Goal: Information Seeking & Learning: Learn about a topic

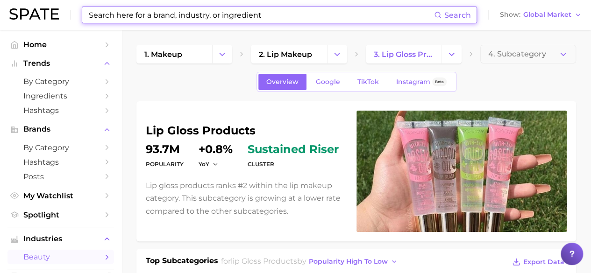
click at [170, 18] on input at bounding box center [261, 15] width 346 height 16
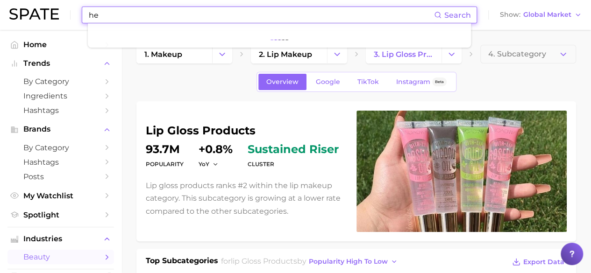
type input "h"
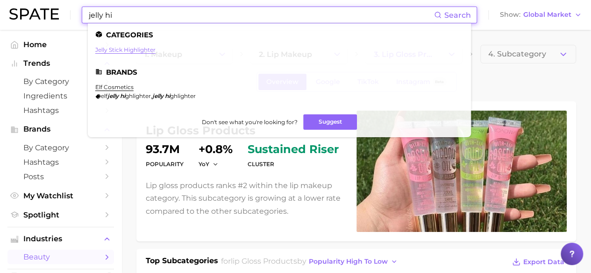
type input "jelly hi"
click at [144, 47] on link "jelly stick highlighter" at bounding box center [125, 49] width 60 height 7
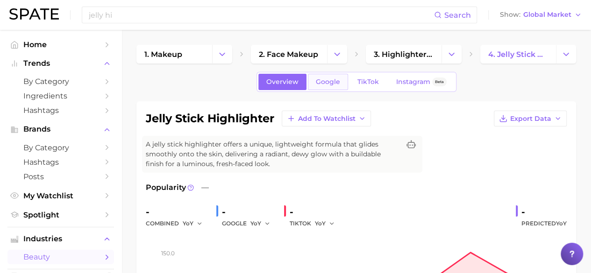
click at [337, 84] on span "Google" at bounding box center [328, 82] width 24 height 8
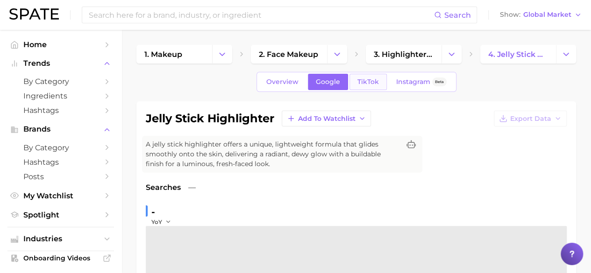
click at [368, 82] on span "TikTok" at bounding box center [369, 82] width 22 height 8
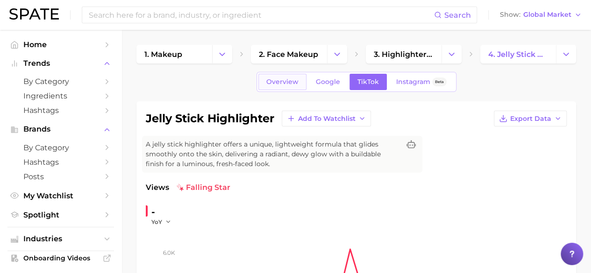
click at [286, 85] on span "Overview" at bounding box center [282, 82] width 32 height 8
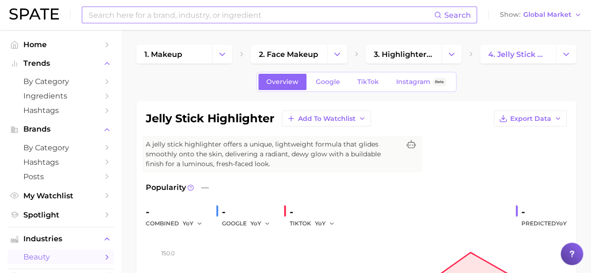
click at [275, 17] on input at bounding box center [261, 15] width 346 height 16
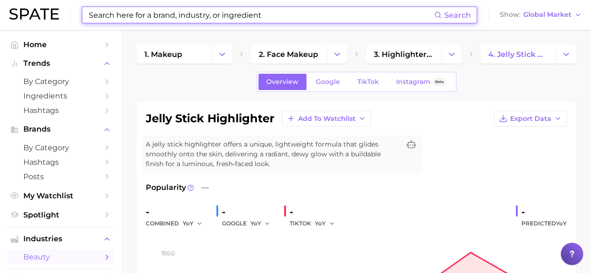
type input "h"
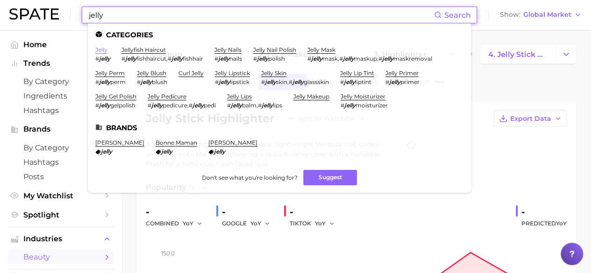
type input "jelly"
click at [102, 52] on link "jelly" at bounding box center [101, 49] width 12 height 7
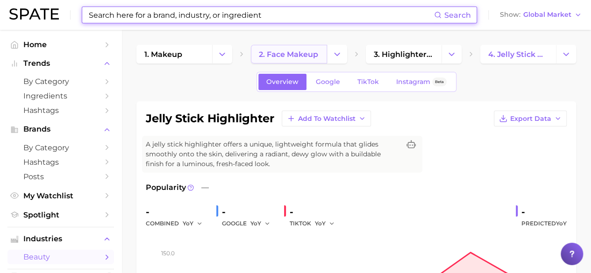
click at [310, 57] on span "2. face makeup" at bounding box center [288, 54] width 59 height 9
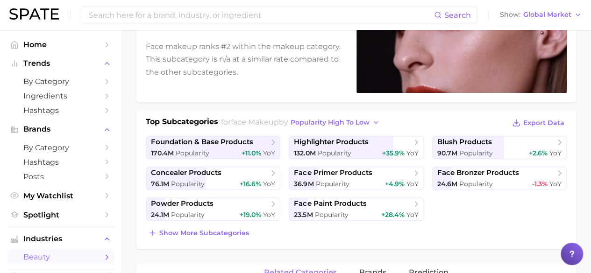
scroll to position [133, 0]
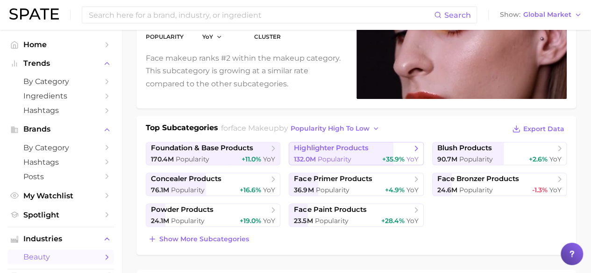
click at [351, 147] on span "highlighter products" at bounding box center [331, 148] width 74 height 9
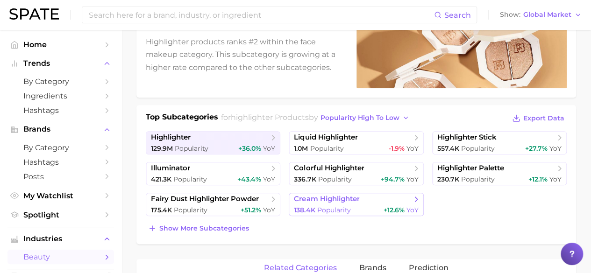
scroll to position [150, 0]
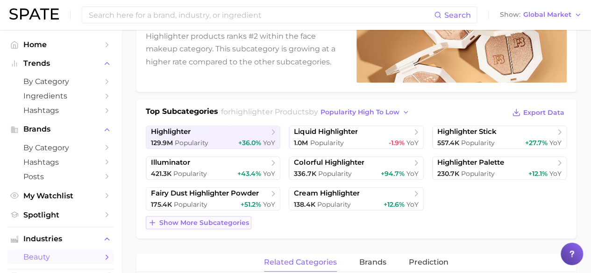
click at [208, 220] on span "Show more subcategories" at bounding box center [204, 223] width 90 height 8
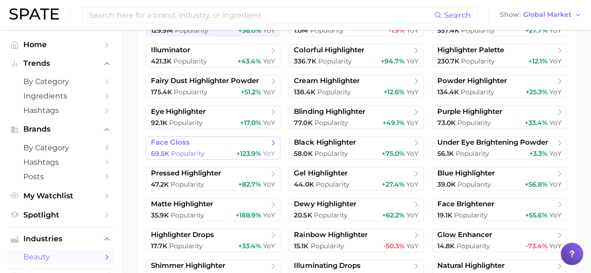
scroll to position [284, 0]
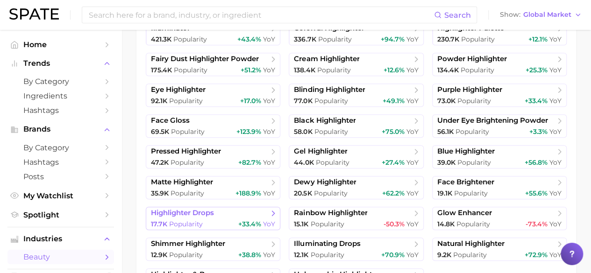
click at [237, 216] on span "highlighter drops" at bounding box center [210, 213] width 118 height 9
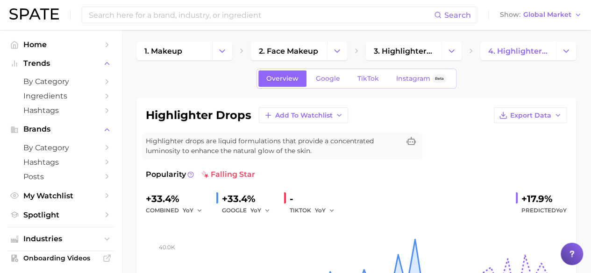
scroll to position [1, 0]
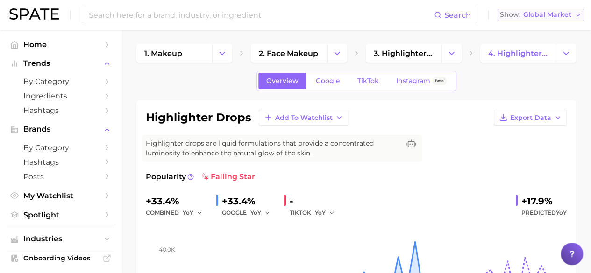
click at [547, 19] on button "Show Global Market" at bounding box center [541, 15] width 86 height 12
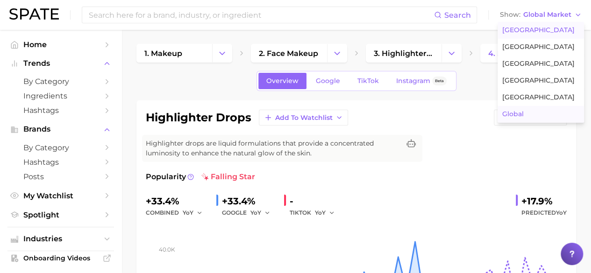
click at [530, 32] on span "[GEOGRAPHIC_DATA]" at bounding box center [539, 30] width 72 height 8
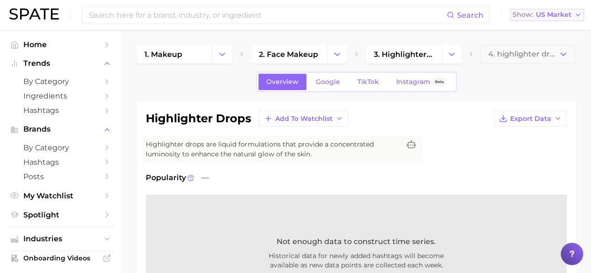
click at [539, 19] on button "Show US Market" at bounding box center [547, 15] width 74 height 12
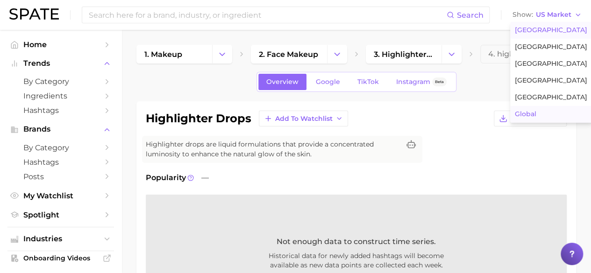
click at [533, 110] on span "Global" at bounding box center [526, 114] width 22 height 8
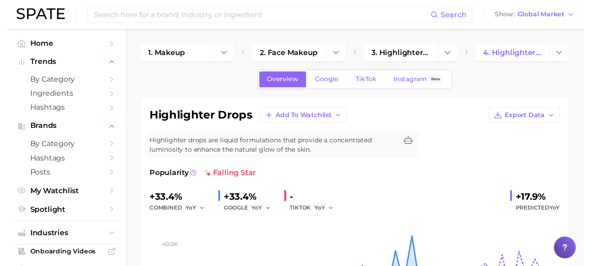
scroll to position [1, 0]
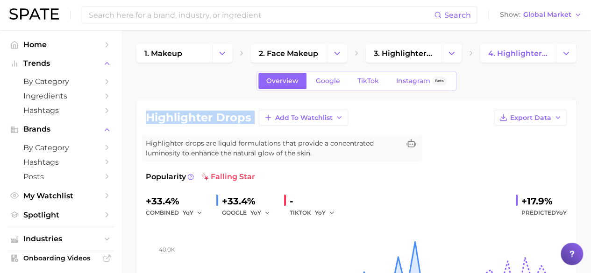
drag, startPoint x: 147, startPoint y: 118, endPoint x: 237, endPoint y: 125, distance: 91.0
click at [237, 125] on div "highlighter drops Add to Watchlist Export Data Highlighter drops are liquid for…" at bounding box center [356, 223] width 421 height 226
drag, startPoint x: 250, startPoint y: 120, endPoint x: 144, endPoint y: 115, distance: 105.3
click at [144, 115] on div "highlighter drops Add to Watchlist Export Data Highlighter drops are liquid for…" at bounding box center [356, 223] width 440 height 244
copy h1 "highlighter drops"
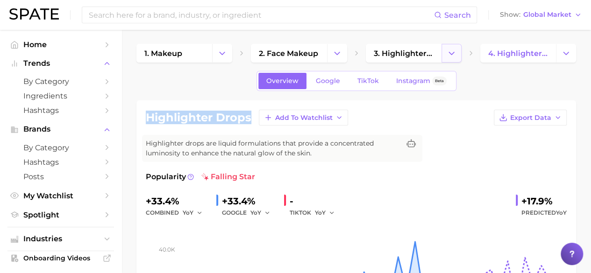
click at [451, 57] on icon "Change Category" at bounding box center [452, 54] width 10 height 10
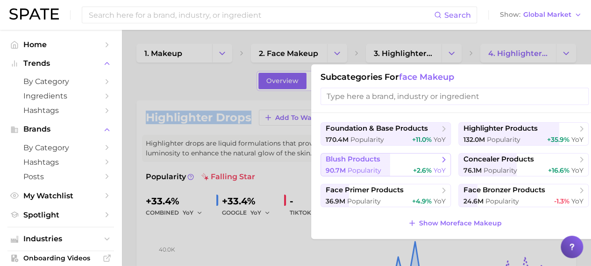
click at [391, 161] on span "blush products" at bounding box center [383, 159] width 114 height 9
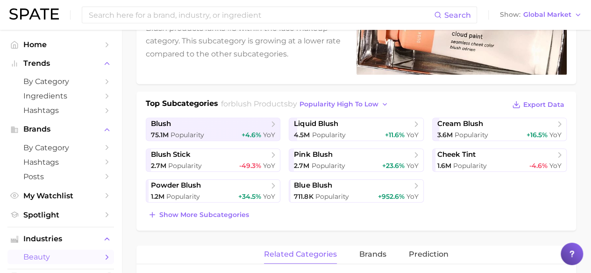
scroll to position [159, 0]
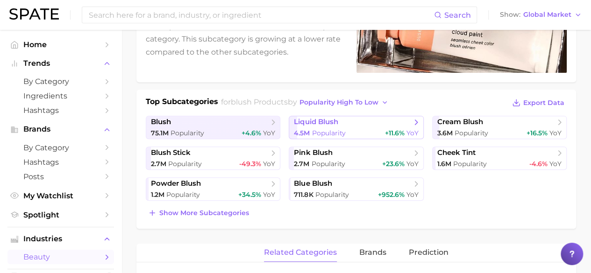
click at [395, 120] on span "liquid blush" at bounding box center [353, 122] width 118 height 9
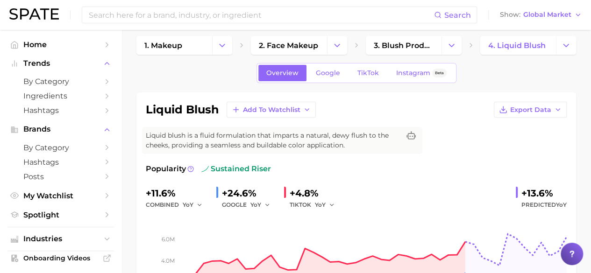
scroll to position [11, 0]
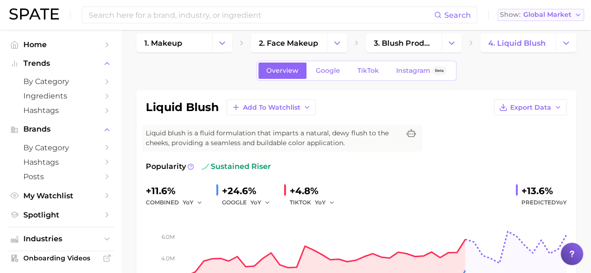
click at [557, 14] on span "Global Market" at bounding box center [548, 14] width 48 height 5
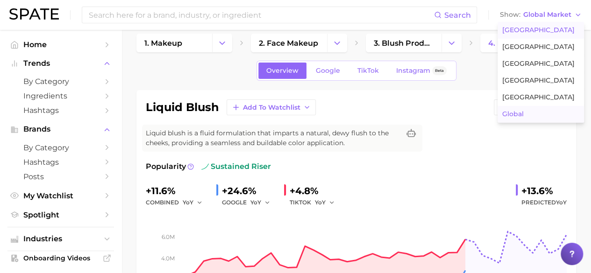
click at [539, 29] on span "[GEOGRAPHIC_DATA]" at bounding box center [539, 30] width 72 height 8
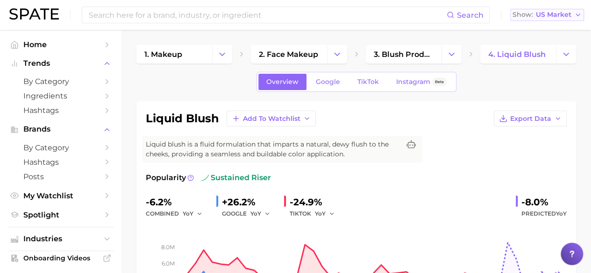
click at [559, 17] on span "US Market" at bounding box center [554, 14] width 36 height 5
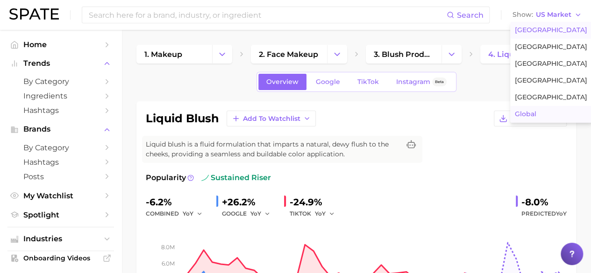
click at [531, 112] on span "Global" at bounding box center [526, 114] width 22 height 8
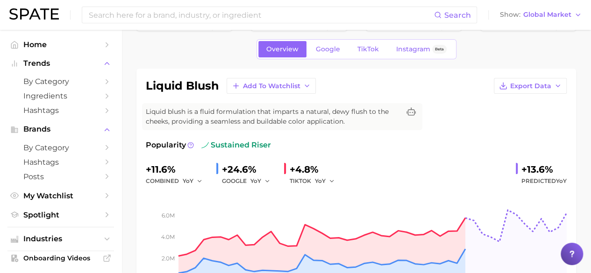
scroll to position [33, 0]
drag, startPoint x: 146, startPoint y: 85, endPoint x: 217, endPoint y: 88, distance: 71.1
click at [217, 88] on h1 "liquid blush" at bounding box center [182, 85] width 73 height 11
copy h1 "liquid blush"
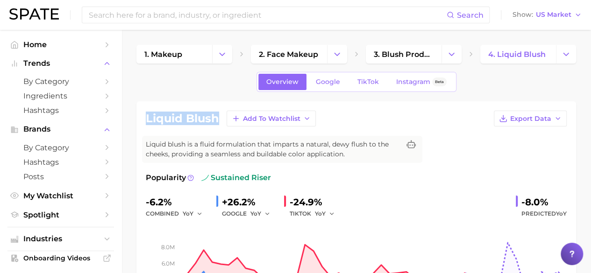
scroll to position [11, 0]
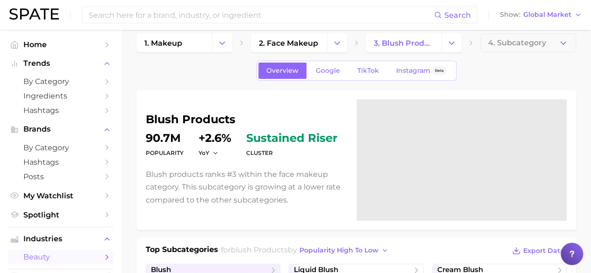
scroll to position [159, 0]
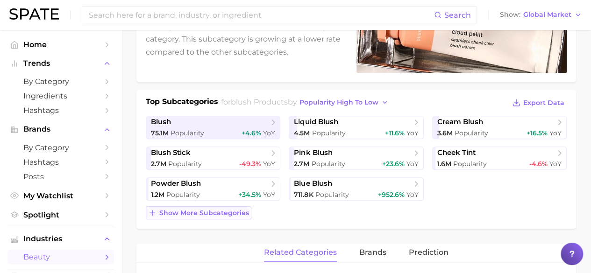
click at [212, 210] on span "Show more subcategories" at bounding box center [204, 213] width 90 height 8
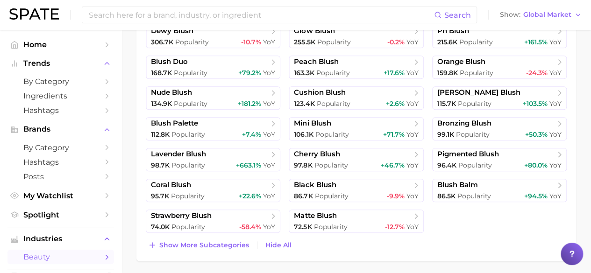
scroll to position [375, 0]
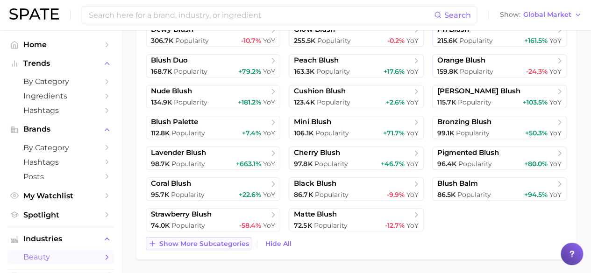
click at [226, 240] on span "Show more subcategories" at bounding box center [204, 244] width 90 height 8
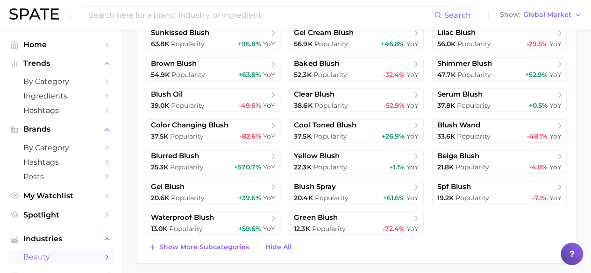
scroll to position [618, 0]
click at [229, 248] on span "Show more subcategories" at bounding box center [204, 248] width 90 height 8
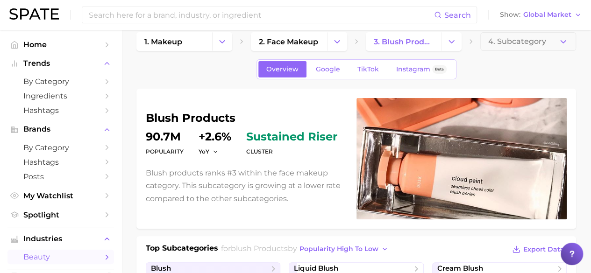
scroll to position [0, 0]
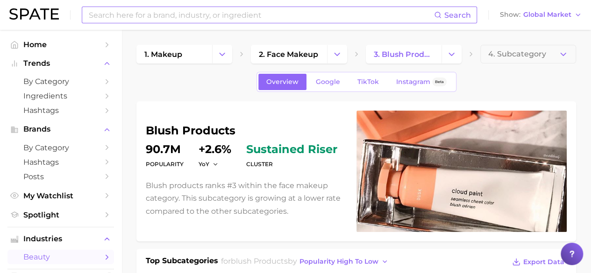
click at [194, 12] on input at bounding box center [261, 15] width 346 height 16
type input "p"
type input "b"
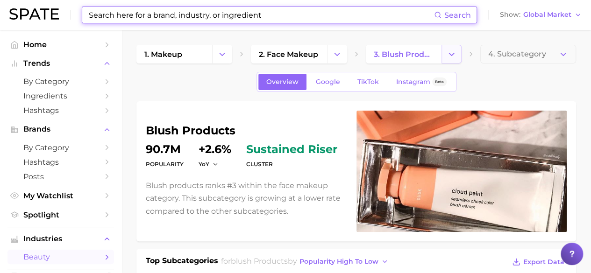
click at [447, 56] on icon "Change Category" at bounding box center [452, 55] width 10 height 10
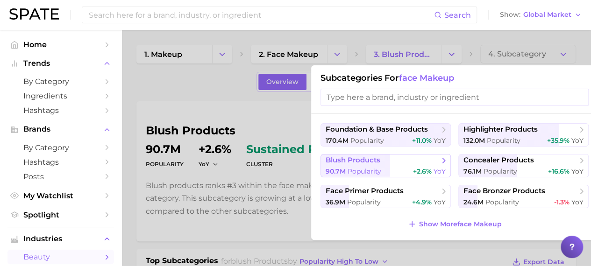
click at [428, 160] on span "blush products" at bounding box center [383, 160] width 114 height 9
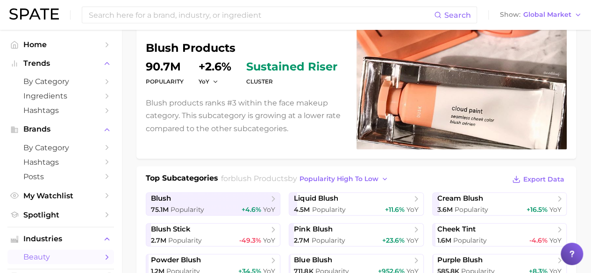
scroll to position [101, 0]
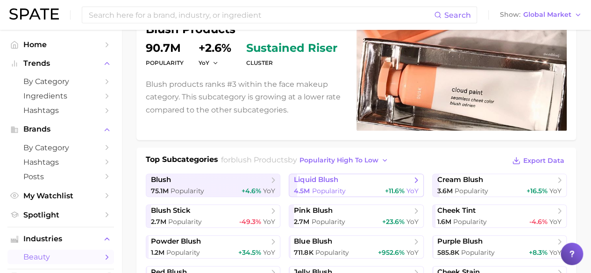
click at [401, 183] on span "liquid blush" at bounding box center [353, 180] width 118 height 9
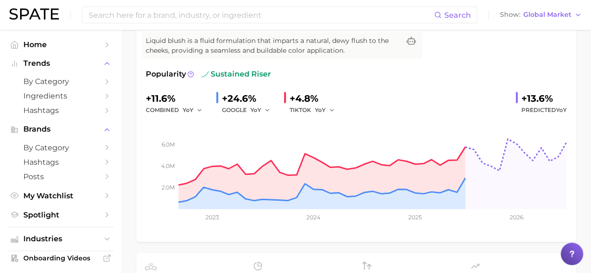
scroll to position [105, 0]
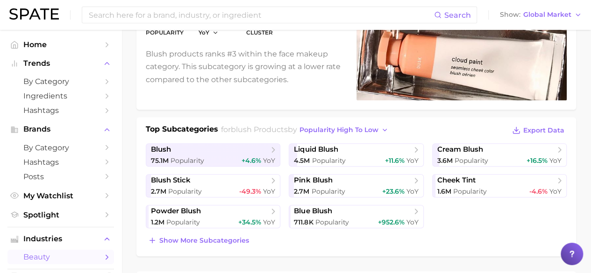
scroll to position [131, 0]
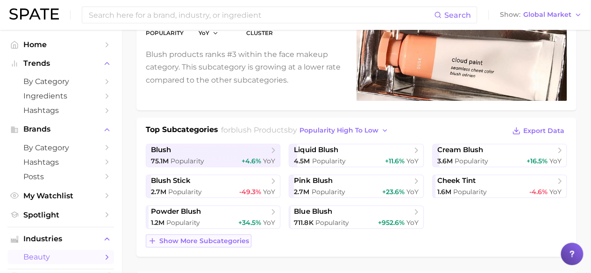
click at [218, 237] on span "Show more subcategories" at bounding box center [204, 241] width 90 height 8
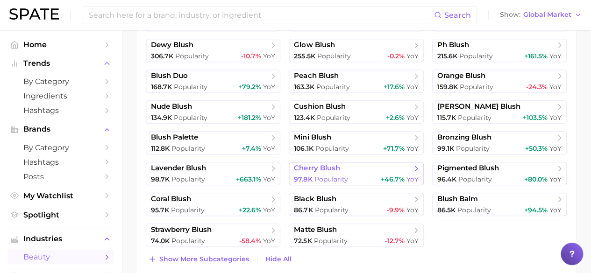
scroll to position [364, 0]
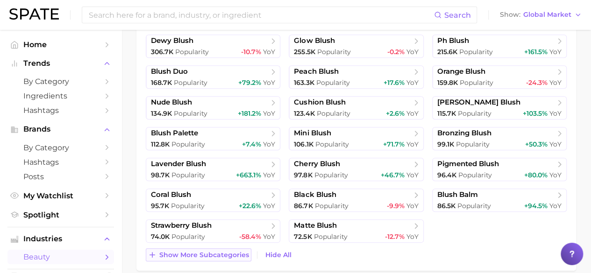
click at [206, 251] on span "Show more subcategories" at bounding box center [204, 255] width 90 height 8
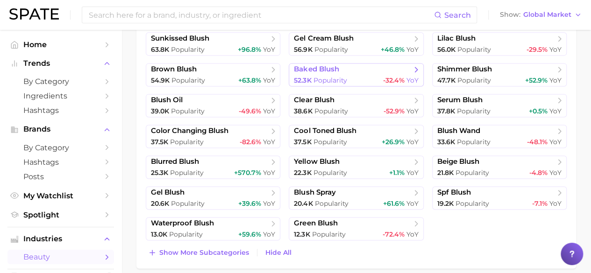
scroll to position [615, 0]
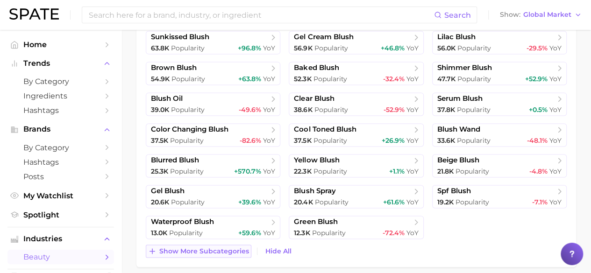
click at [210, 249] on span "Show more subcategories" at bounding box center [204, 252] width 90 height 8
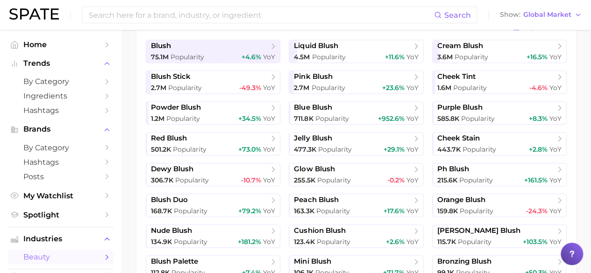
scroll to position [0, 0]
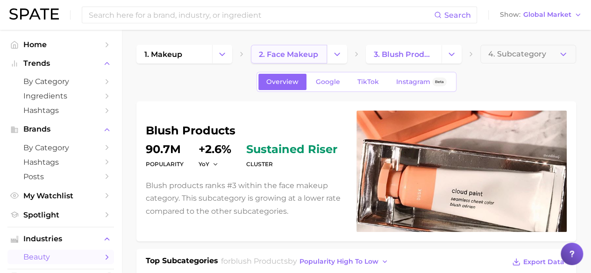
click at [311, 54] on span "2. face makeup" at bounding box center [288, 54] width 59 height 9
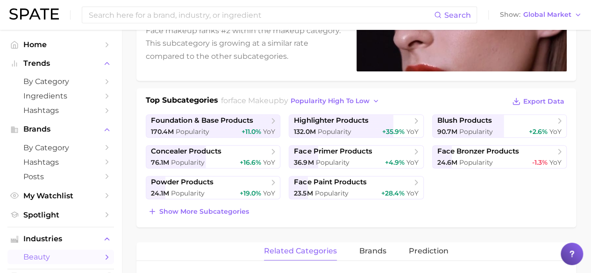
scroll to position [168, 0]
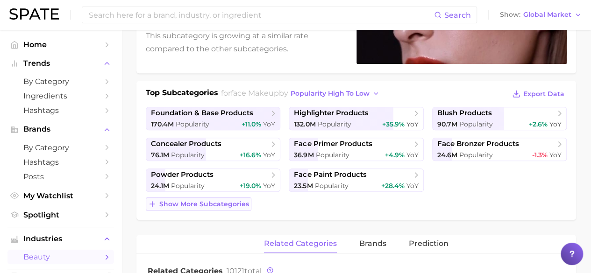
click at [232, 203] on span "Show more subcategories" at bounding box center [204, 205] width 90 height 8
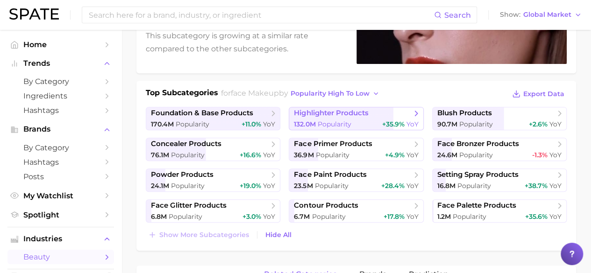
click at [345, 122] on span "Popularity" at bounding box center [334, 124] width 34 height 8
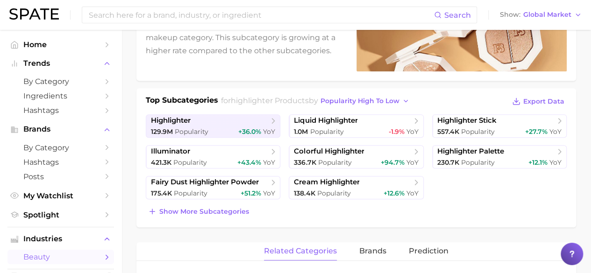
scroll to position [172, 0]
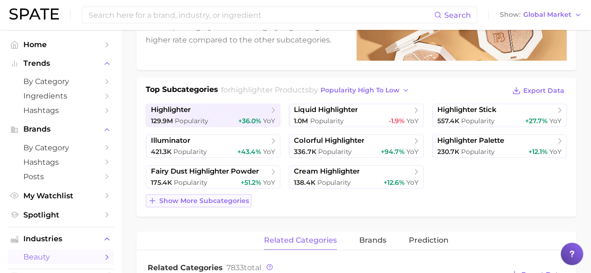
click at [219, 200] on span "Show more subcategories" at bounding box center [204, 201] width 90 height 8
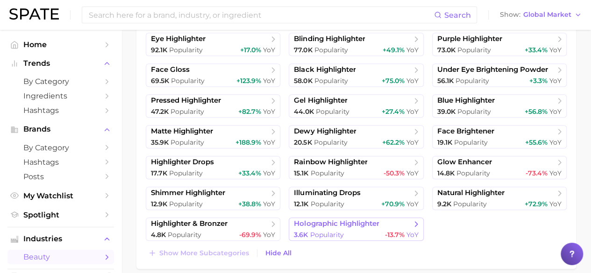
scroll to position [336, 0]
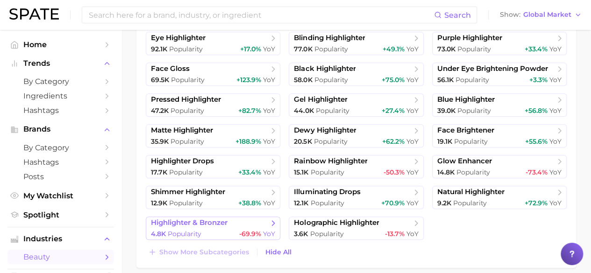
click at [222, 226] on span "highlighter & bronzer" at bounding box center [189, 223] width 77 height 9
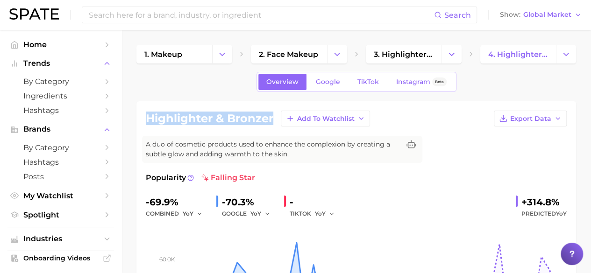
drag, startPoint x: 146, startPoint y: 112, endPoint x: 274, endPoint y: 118, distance: 128.2
click at [274, 118] on div "highlighter & bronzer Add to Watchlist Export Data" at bounding box center [356, 119] width 421 height 16
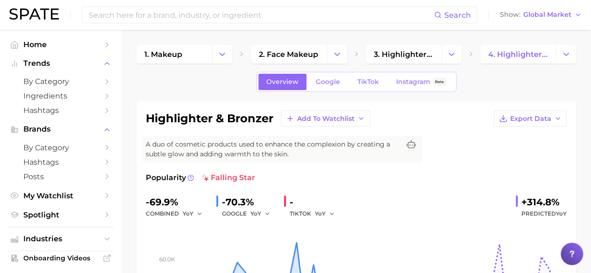
click at [560, 0] on div "Search Show Global Market" at bounding box center [295, 15] width 573 height 30
click at [557, 13] on span "Global Market" at bounding box center [548, 14] width 48 height 5
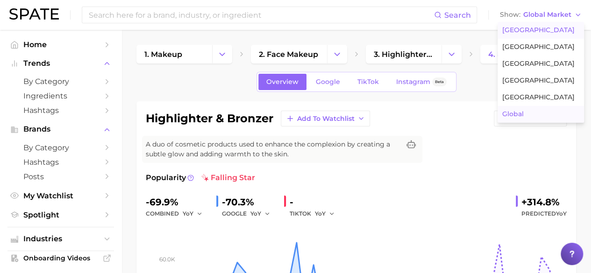
click at [525, 29] on span "[GEOGRAPHIC_DATA]" at bounding box center [539, 30] width 72 height 8
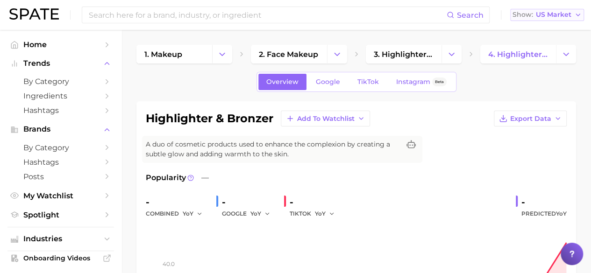
click at [560, 15] on span "US Market" at bounding box center [554, 14] width 36 height 5
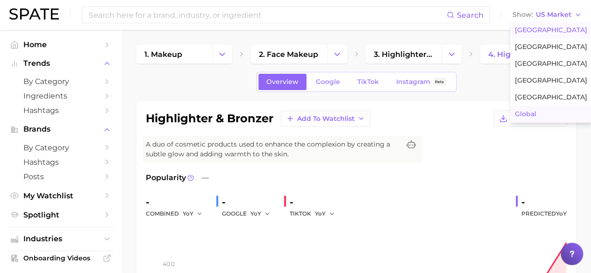
click at [534, 112] on span "Global" at bounding box center [526, 114] width 22 height 8
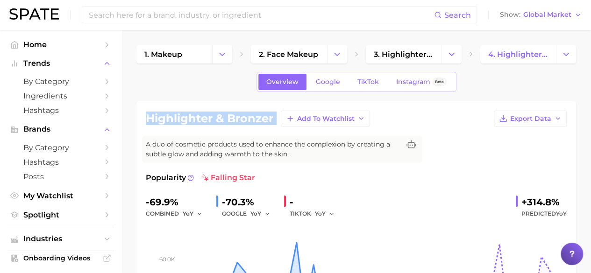
drag, startPoint x: 145, startPoint y: 115, endPoint x: 280, endPoint y: 119, distance: 135.1
click at [280, 119] on div "highlighter & bronzer Add to Watchlist Export Data A duo of cosmetic products u…" at bounding box center [356, 223] width 440 height 244
copy div "highlighter & bronzer Add to Watchlist Export Data"
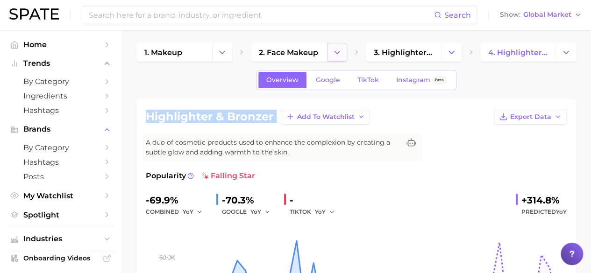
click at [335, 54] on icon "Change Category" at bounding box center [337, 53] width 10 height 10
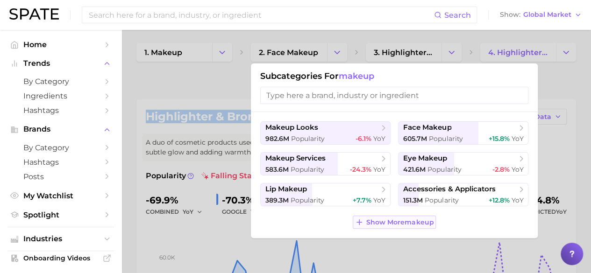
click at [416, 221] on span "Show More makeup" at bounding box center [399, 223] width 67 height 8
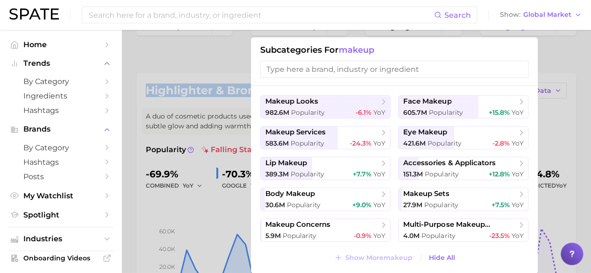
scroll to position [44, 0]
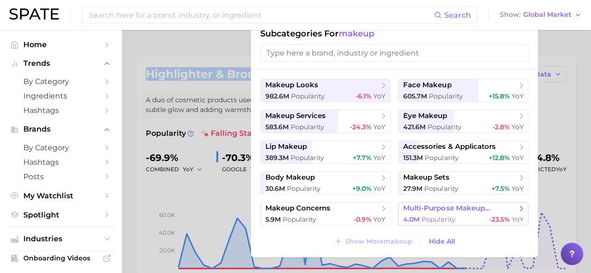
click at [453, 215] on span "Popularity" at bounding box center [439, 219] width 34 height 8
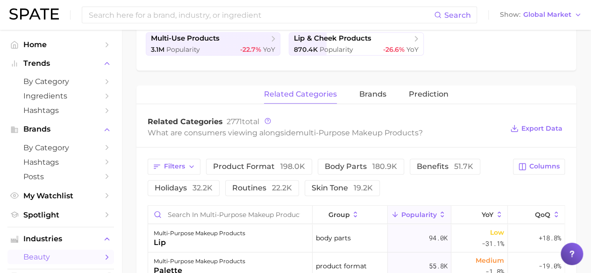
scroll to position [156, 0]
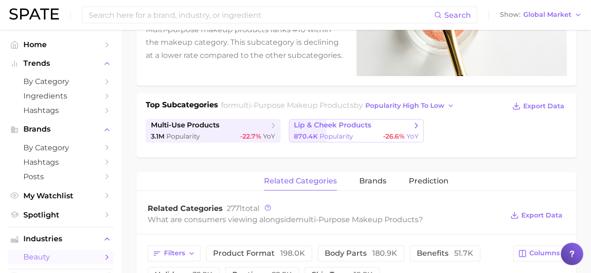
click at [333, 129] on span "lip & cheek products" at bounding box center [353, 125] width 118 height 9
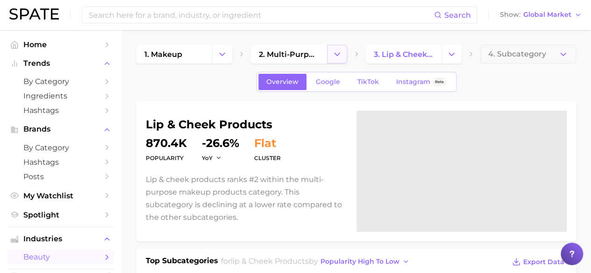
click at [339, 55] on icon "Change Category" at bounding box center [337, 55] width 10 height 10
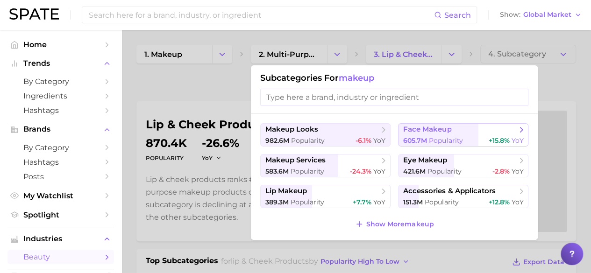
click at [438, 129] on span "face makeup" at bounding box center [427, 129] width 48 height 9
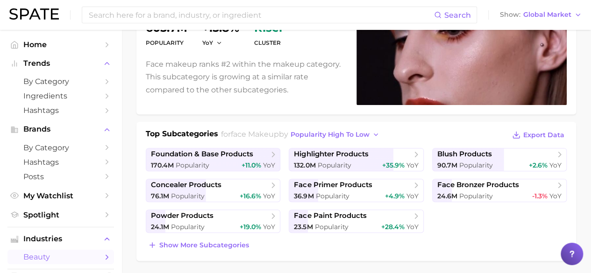
scroll to position [128, 0]
click at [230, 244] on span "Show more subcategories" at bounding box center [204, 245] width 90 height 8
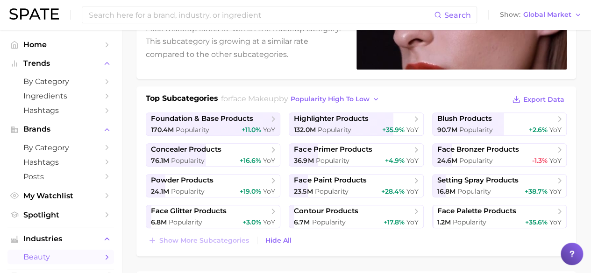
scroll to position [178, 0]
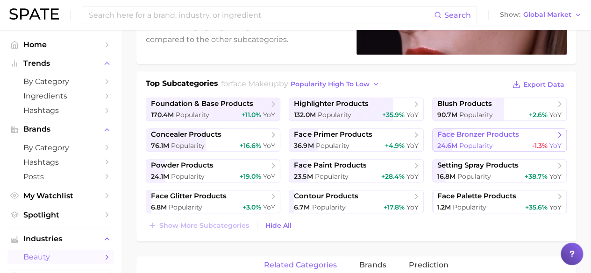
click at [464, 138] on span "face bronzer products" at bounding box center [479, 134] width 82 height 9
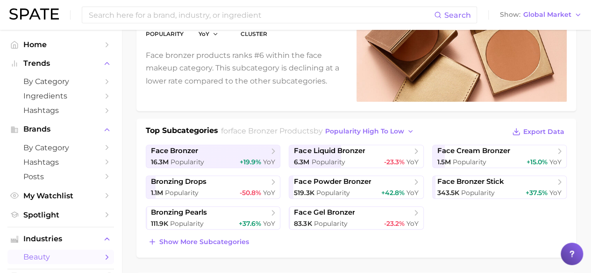
scroll to position [174, 0]
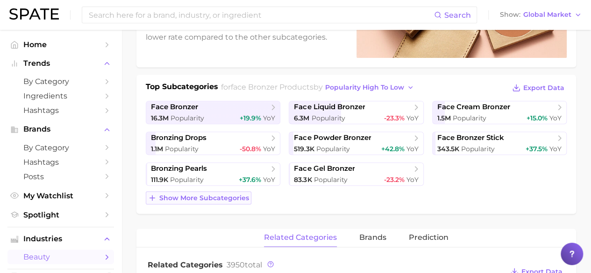
click at [230, 195] on span "Show more subcategories" at bounding box center [204, 198] width 90 height 8
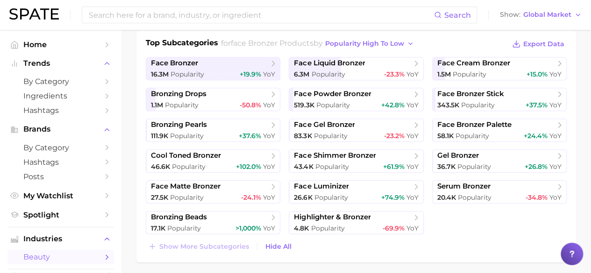
scroll to position [0, 0]
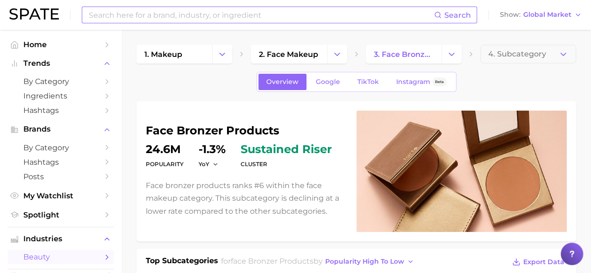
click at [158, 14] on input at bounding box center [261, 15] width 346 height 16
type input "c"
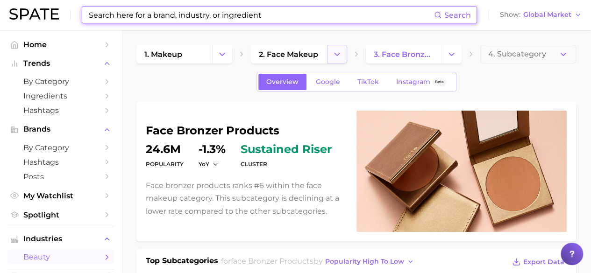
click at [339, 54] on icon "Change Category" at bounding box center [337, 55] width 10 height 10
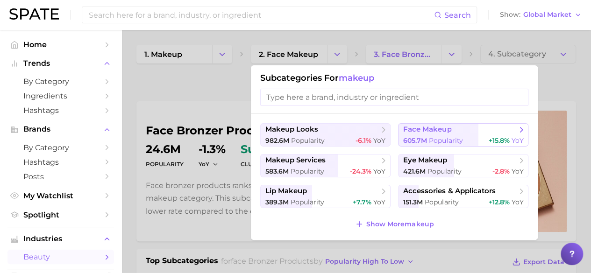
click at [442, 133] on span "face makeup" at bounding box center [427, 129] width 48 height 9
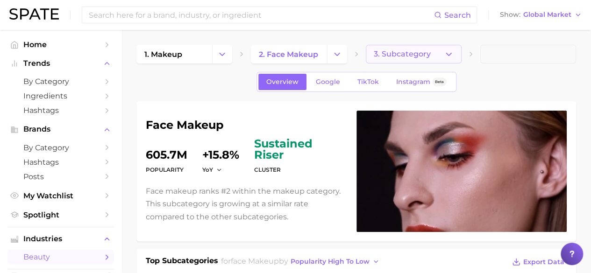
click at [395, 53] on span "3. Subcategory" at bounding box center [402, 54] width 57 height 8
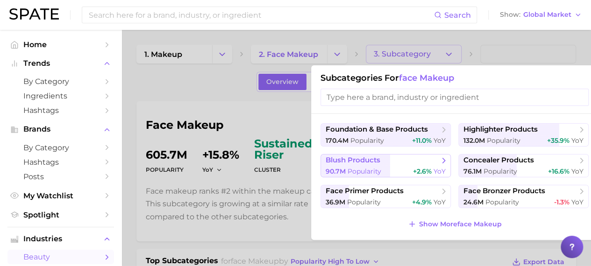
click at [374, 162] on span "blush products" at bounding box center [353, 160] width 55 height 9
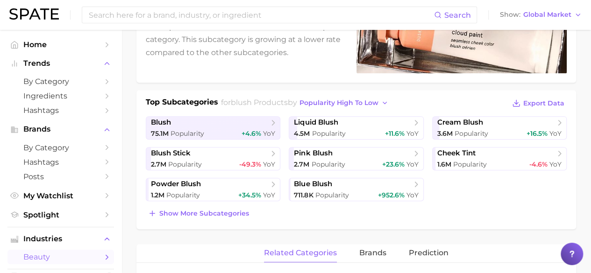
scroll to position [171, 0]
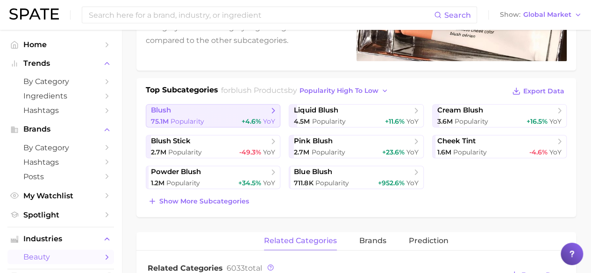
click at [269, 112] on icon at bounding box center [273, 110] width 9 height 9
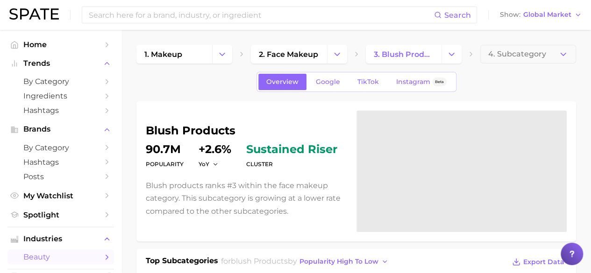
scroll to position [171, 0]
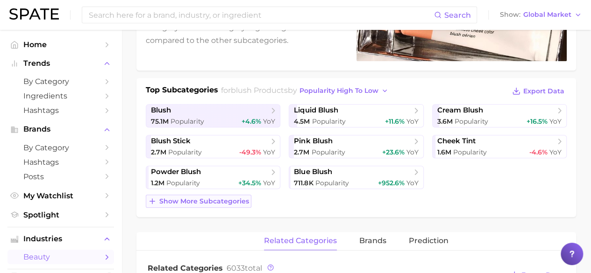
click at [234, 198] on span "Show more subcategories" at bounding box center [204, 202] width 90 height 8
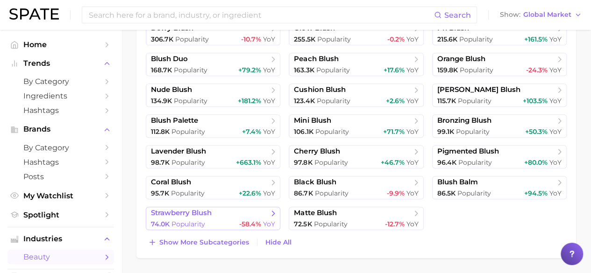
scroll to position [377, 0]
click at [202, 242] on span "Show more subcategories" at bounding box center [204, 242] width 90 height 8
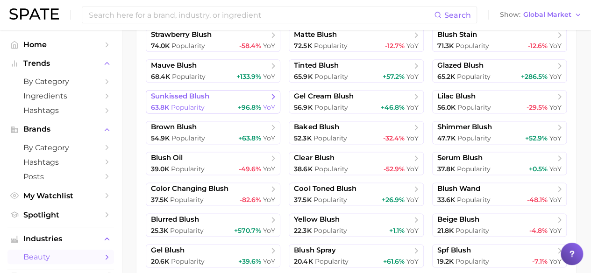
scroll to position [557, 0]
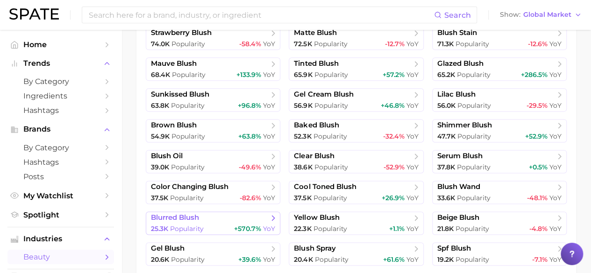
click at [230, 225] on div "25.3k Popularity +570.7% YoY" at bounding box center [213, 229] width 124 height 9
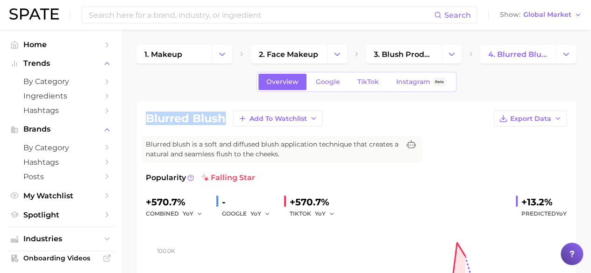
drag, startPoint x: 143, startPoint y: 119, endPoint x: 228, endPoint y: 122, distance: 85.1
click at [228, 122] on div "blurred blush Add to Watchlist Export Data Blurred blush is a soft and diffused…" at bounding box center [356, 223] width 440 height 244
copy h1 "blurred blush"
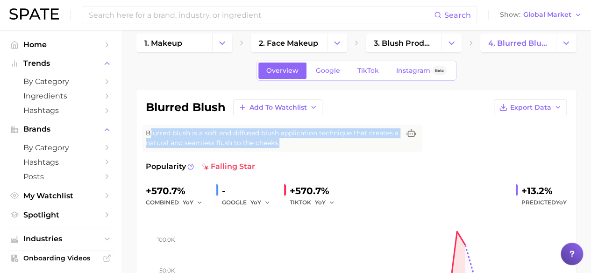
drag, startPoint x: 150, startPoint y: 133, endPoint x: 291, endPoint y: 146, distance: 141.8
click at [291, 146] on span "Blurred blush is a soft and diffused blush application technique that creates a…" at bounding box center [273, 139] width 254 height 20
click at [289, 142] on span "Blurred blush is a soft and diffused blush application technique that creates a…" at bounding box center [273, 139] width 254 height 20
drag, startPoint x: 283, startPoint y: 142, endPoint x: 139, endPoint y: 134, distance: 143.7
click at [139, 134] on div "blurred blush Add to Watchlist Export Data Blurred blush is a soft and diffused…" at bounding box center [356, 212] width 440 height 244
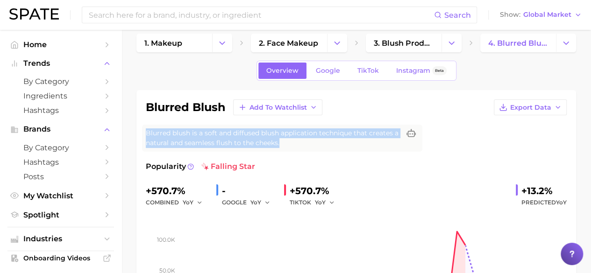
copy span "Blurred blush is a soft and diffused blush application technique that creates a…"
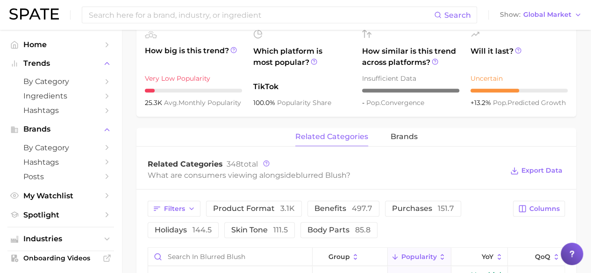
scroll to position [337, 0]
click at [389, 134] on div "related categories brands" at bounding box center [356, 137] width 440 height 19
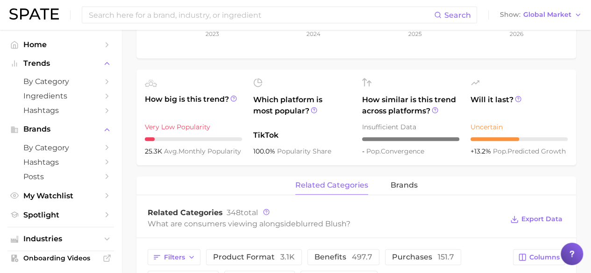
scroll to position [292, 0]
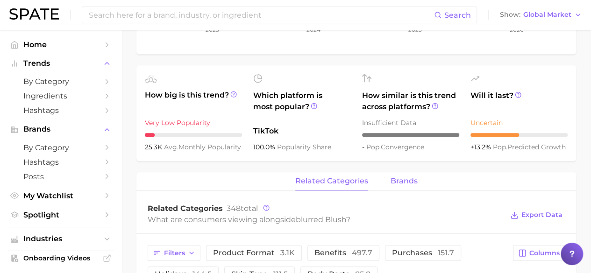
click at [396, 180] on span "brands" at bounding box center [404, 181] width 27 height 8
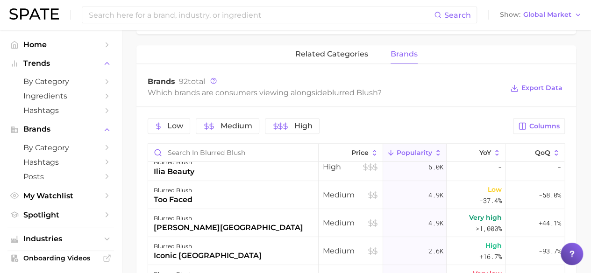
scroll to position [0, 0]
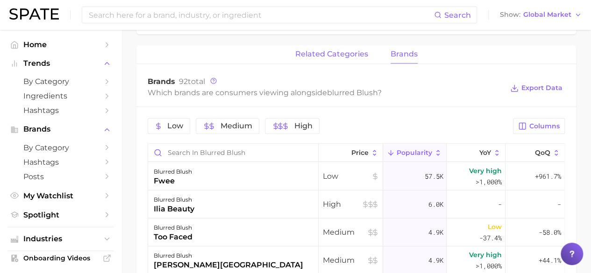
click at [347, 59] on button "related categories" at bounding box center [331, 54] width 73 height 18
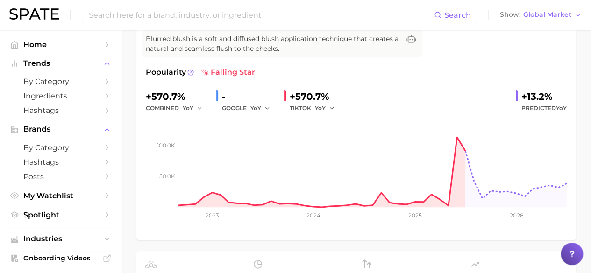
scroll to position [34, 0]
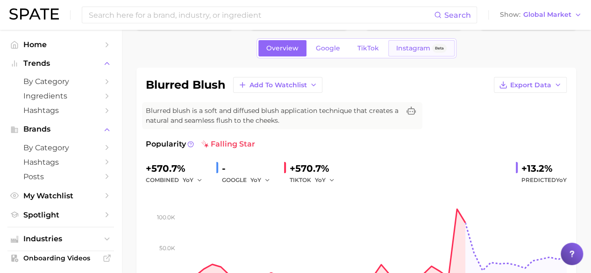
click at [406, 50] on span "Instagram" at bounding box center [413, 48] width 34 height 8
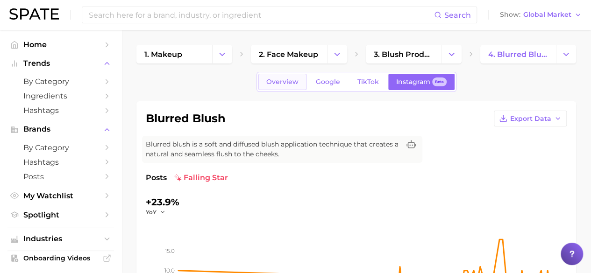
click at [292, 79] on span "Overview" at bounding box center [282, 82] width 32 height 8
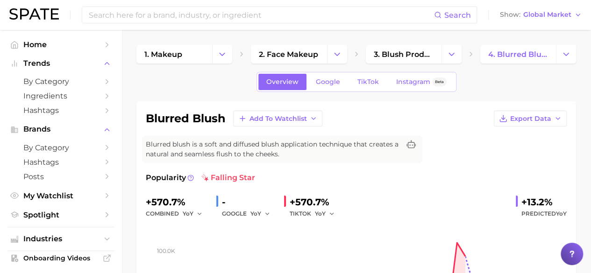
scroll to position [0, 0]
click at [380, 81] on link "TikTok" at bounding box center [368, 81] width 37 height 16
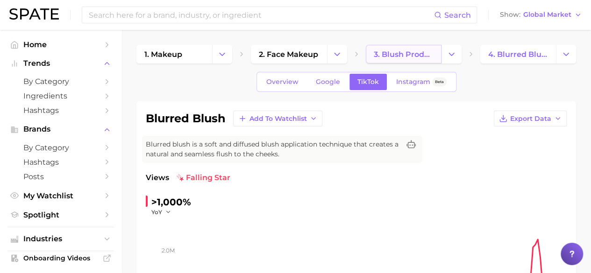
click at [390, 60] on link "3. blush products" at bounding box center [404, 54] width 76 height 19
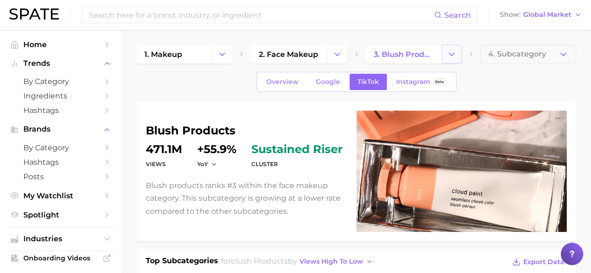
click at [448, 54] on icon "Change Category" at bounding box center [452, 55] width 10 height 10
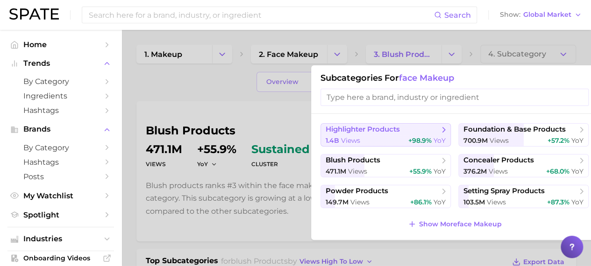
click at [410, 135] on button "highlighter products 1.4b views +98.9% YoY" at bounding box center [386, 134] width 130 height 23
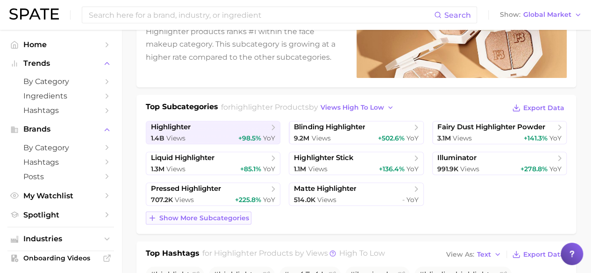
click at [218, 215] on span "Show more subcategories" at bounding box center [204, 219] width 90 height 8
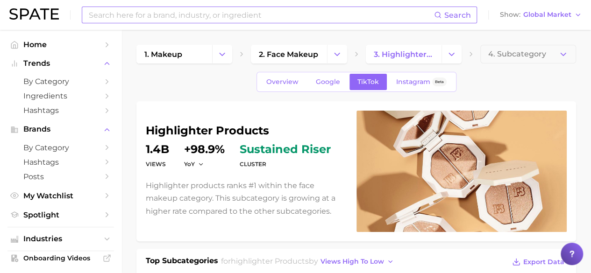
click at [185, 17] on input at bounding box center [261, 15] width 346 height 16
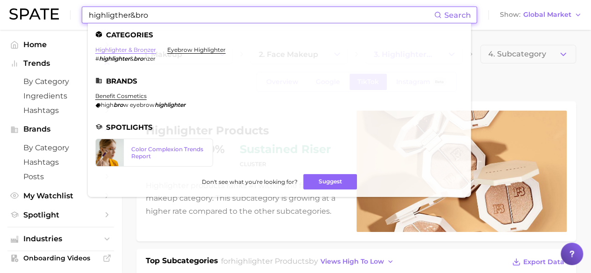
type input "highligther&bro"
click at [145, 50] on link "highlighter & bronzer" at bounding box center [125, 49] width 61 height 7
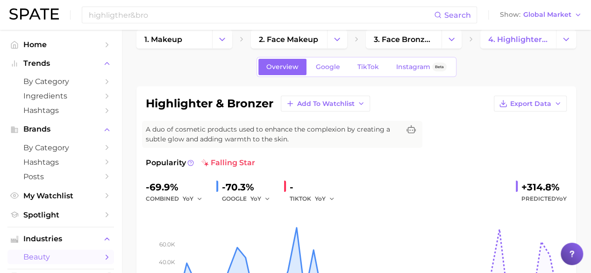
scroll to position [14, 0]
